Goal: Transaction & Acquisition: Register for event/course

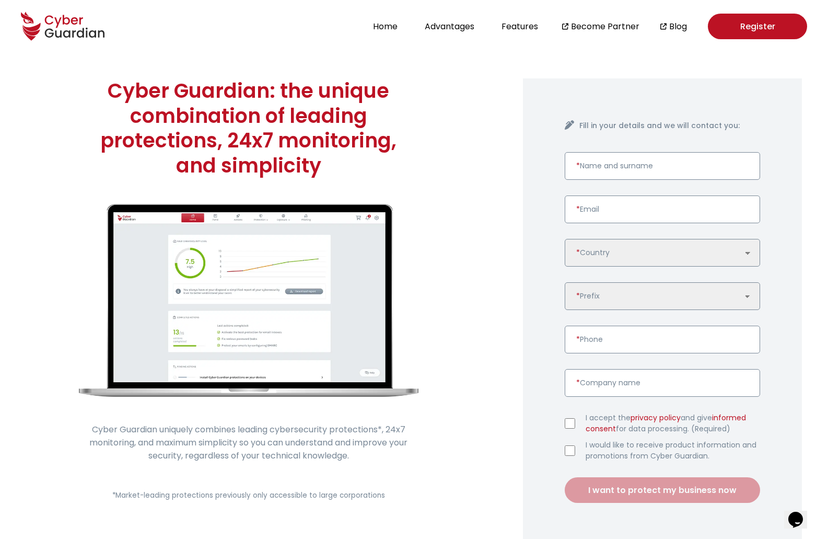
click at [758, 28] on link "Register" at bounding box center [757, 27] width 99 height 26
click at [370, 25] on button "Home" at bounding box center [385, 26] width 31 height 14
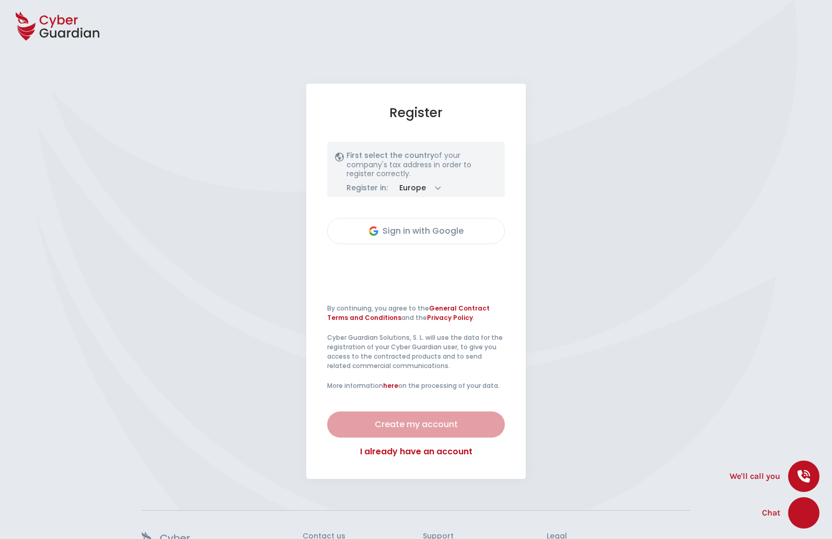
select select "English"
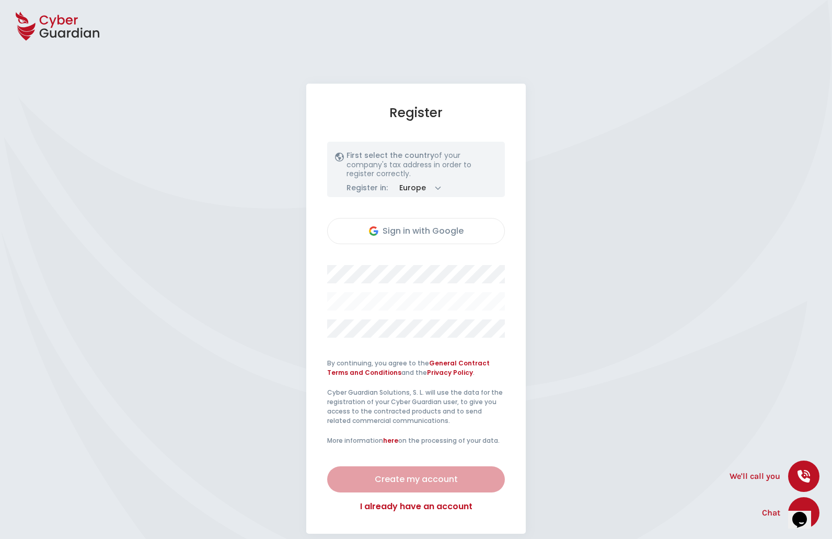
click at [444, 190] on select "Europe America" at bounding box center [420, 187] width 54 height 13
click at [393, 183] on select "Europe America" at bounding box center [420, 187] width 54 height 13
select select "Europe"
click at [675, 221] on div "Register First select the country of your company's tax address in order to reg…" at bounding box center [416, 309] width 832 height 450
click at [456, 235] on div "Sign in with Google" at bounding box center [415, 231] width 161 height 13
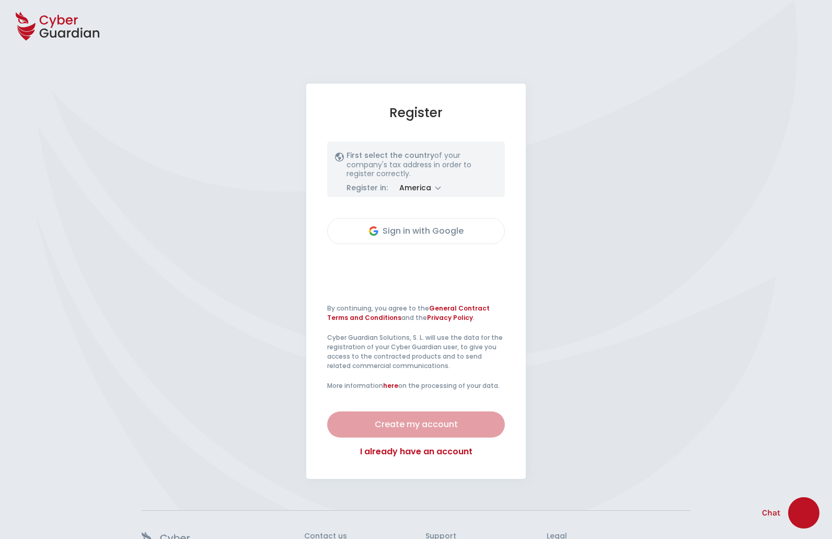
select select "America"
select select "English"
